Goal: Understand process/instructions: Learn how to perform a task or action

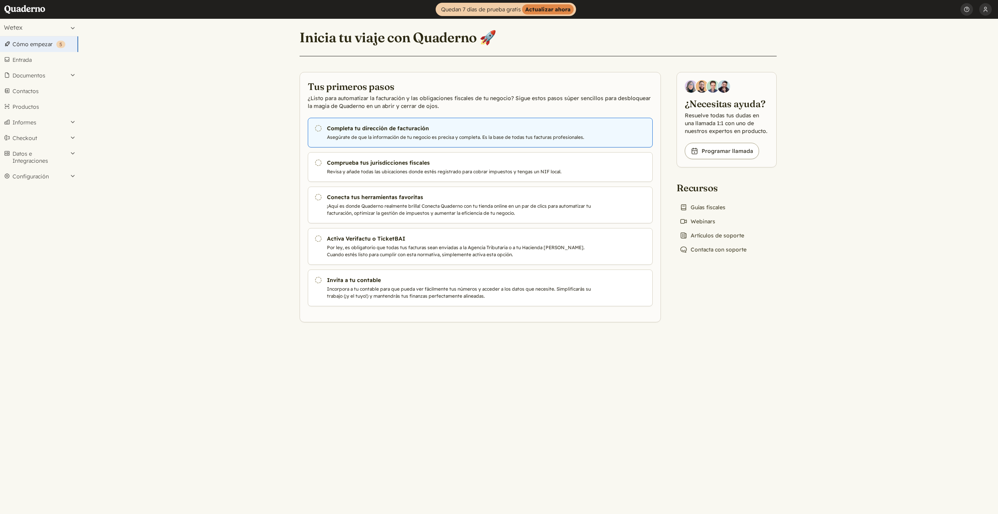
click at [379, 126] on h3 "Completa tu dirección de facturación" at bounding box center [460, 128] width 267 height 8
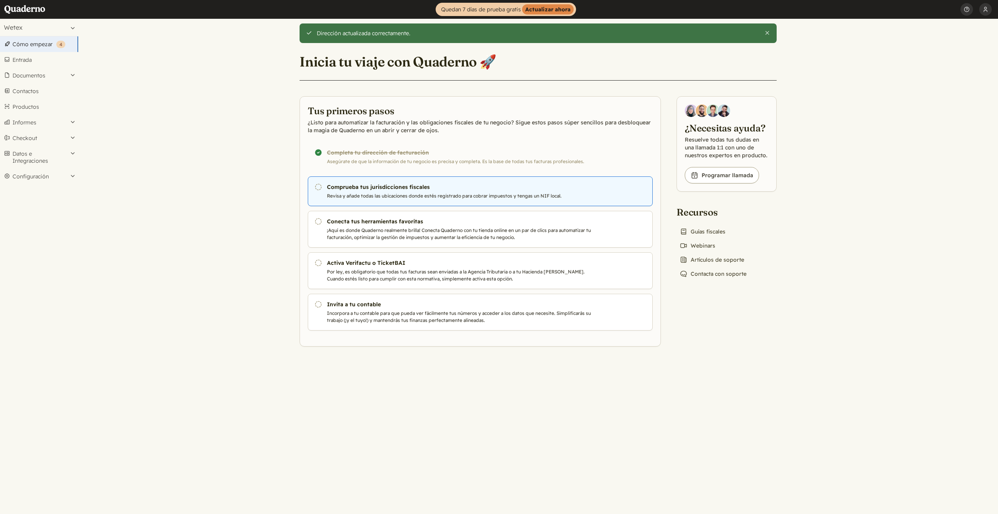
click at [391, 189] on h3 "Comprueba tus jurisdicciones fiscales" at bounding box center [460, 187] width 267 height 8
click at [378, 190] on h3 "Comprueba tus jurisdicciones fiscales" at bounding box center [460, 187] width 267 height 8
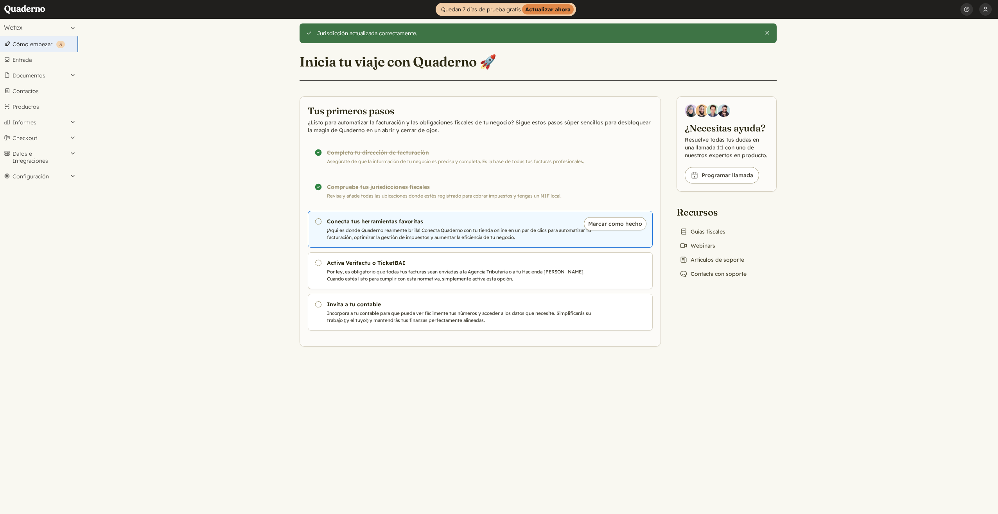
click at [402, 226] on link "Pendiente Conecta tus herramientas favoritas ¡Aquí es donde Quaderno realmente …" at bounding box center [480, 229] width 345 height 37
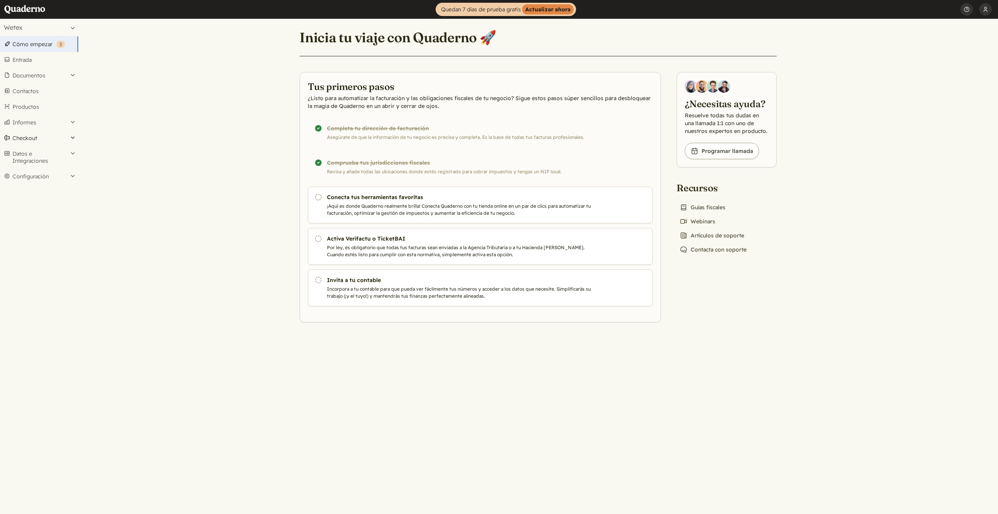
click at [34, 137] on button "Checkout" at bounding box center [39, 138] width 78 height 16
click at [32, 152] on link "Enlaces" at bounding box center [39, 151] width 78 height 11
